Goal: Navigation & Orientation: Find specific page/section

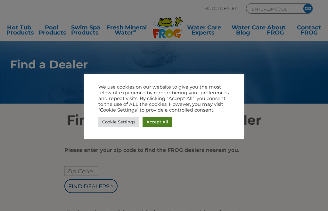
click at [151, 122] on link "Accept All" at bounding box center [156, 122] width 29 height 10
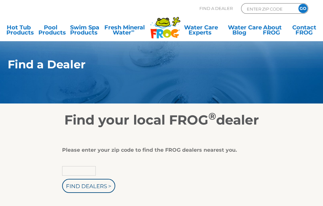
click at [81, 175] on input "text" at bounding box center [79, 171] width 34 height 10
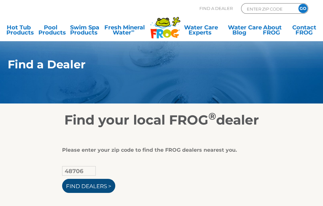
type input "48706"
click at [85, 192] on input "Find Dealers >" at bounding box center [88, 186] width 53 height 14
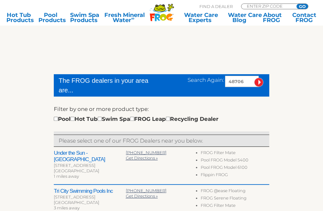
scroll to position [160, 0]
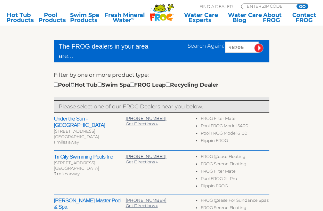
click at [75, 85] on input "checkbox" at bounding box center [72, 85] width 4 height 4
checkbox input "true"
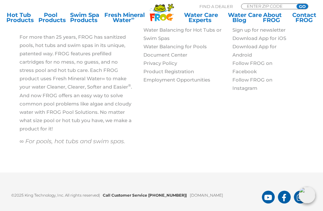
scroll to position [719, 0]
